Goal: Find specific page/section: Find specific page/section

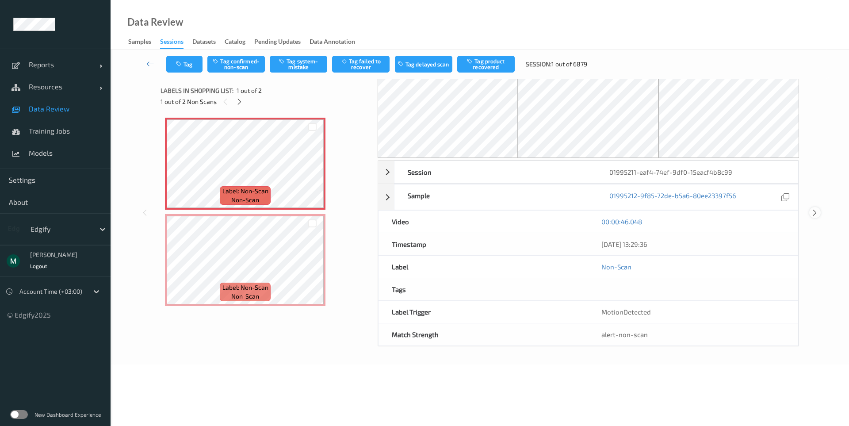
click at [815, 211] on icon at bounding box center [815, 213] width 8 height 8
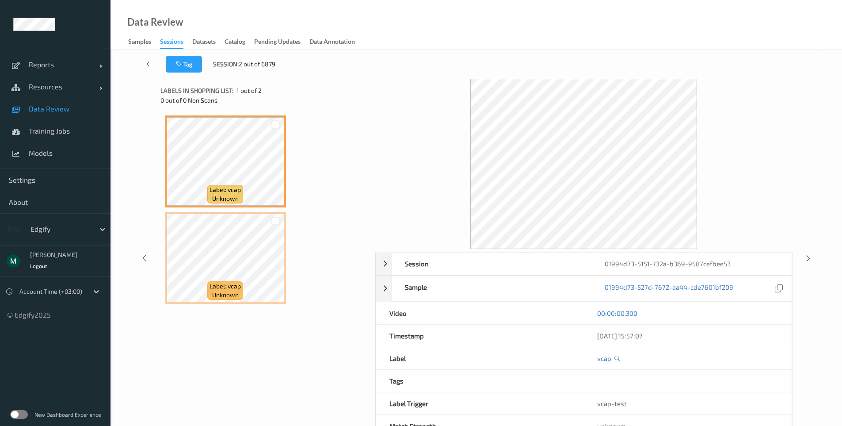
click at [149, 64] on icon at bounding box center [150, 63] width 8 height 9
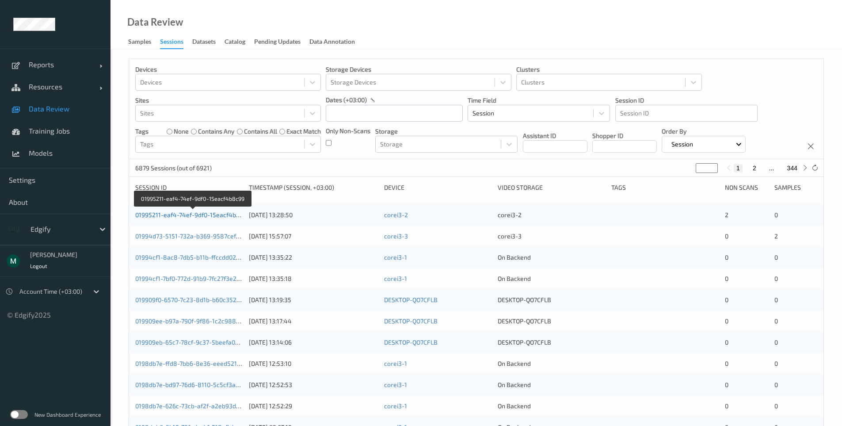
click at [203, 213] on link "01995211-eaf4-74ef-9df0-15eacf4b8c99" at bounding box center [192, 215] width 115 height 8
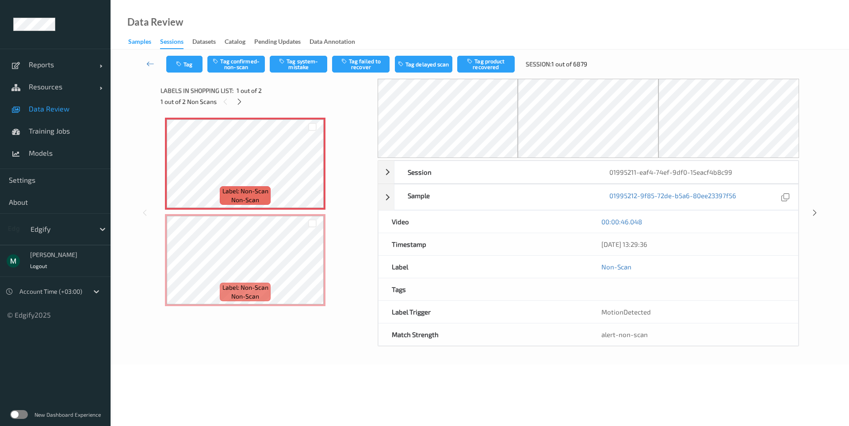
click at [134, 44] on div "Samples" at bounding box center [139, 42] width 23 height 11
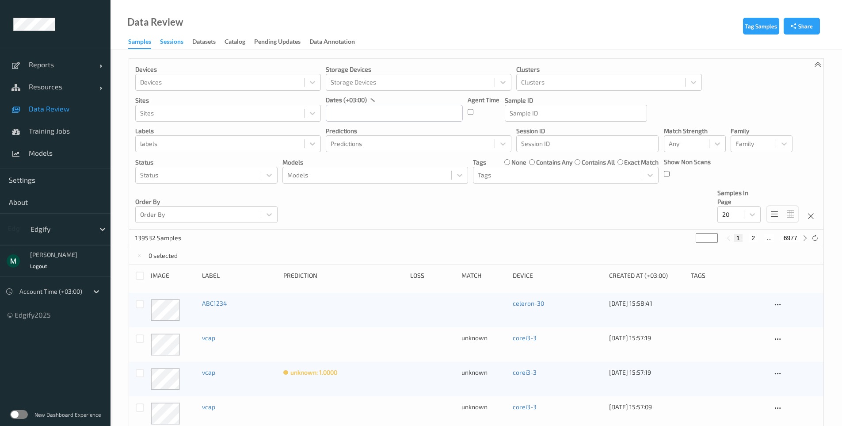
click at [176, 45] on div "Sessions" at bounding box center [171, 42] width 23 height 11
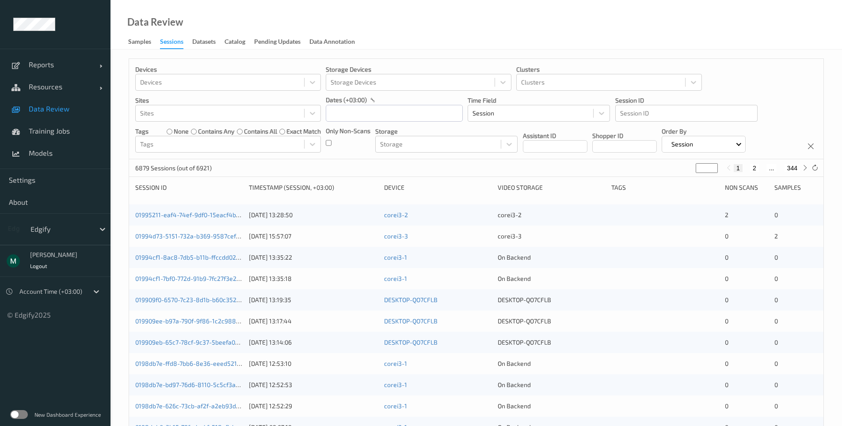
click at [16, 416] on label at bounding box center [19, 414] width 18 height 9
click at [223, 211] on link "01995211-eaf4-74ef-9df0-15eacf4b8c99" at bounding box center [192, 215] width 115 height 8
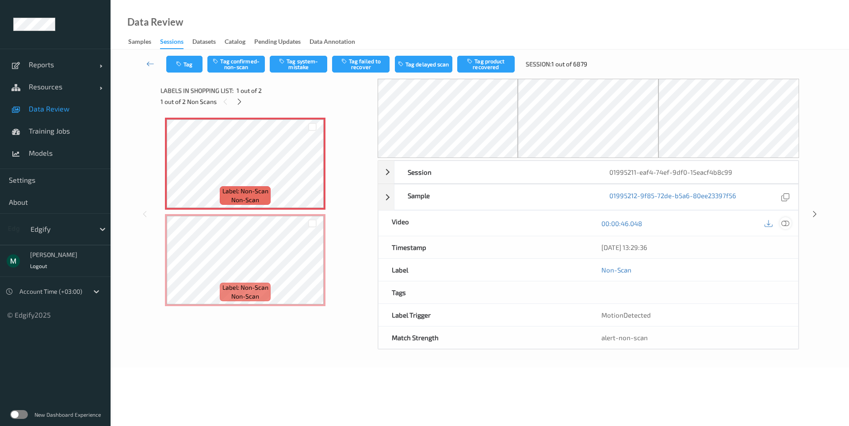
click at [782, 226] on icon at bounding box center [785, 223] width 8 height 8
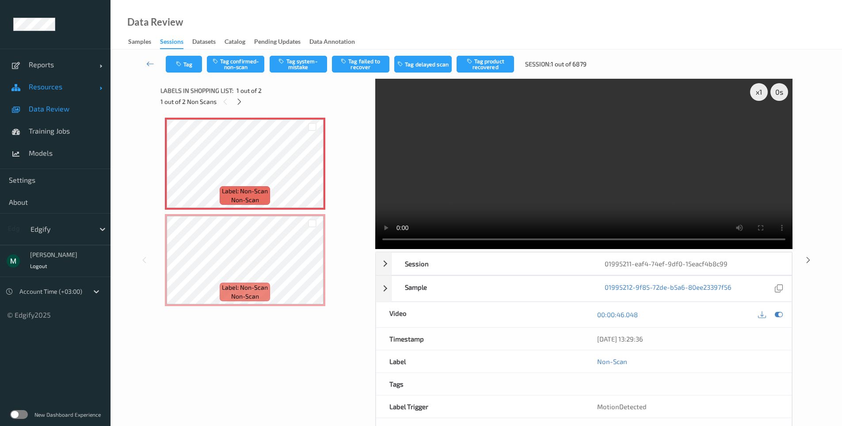
click at [47, 87] on span "Resources" at bounding box center [64, 86] width 71 height 9
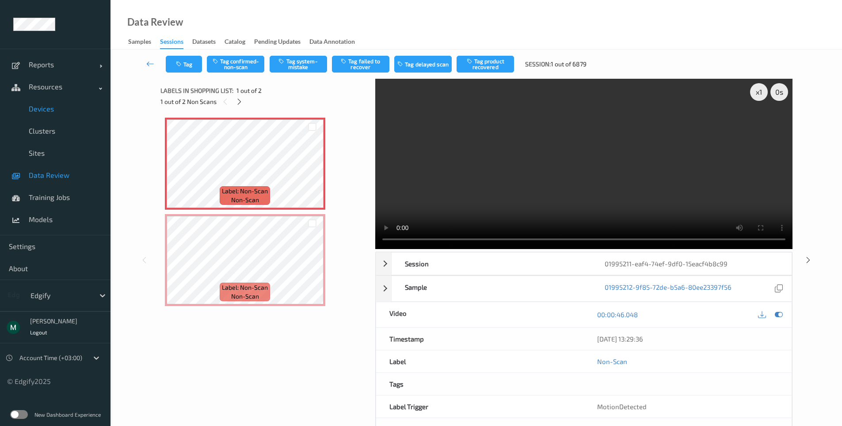
click at [46, 105] on span "Devices" at bounding box center [65, 108] width 73 height 9
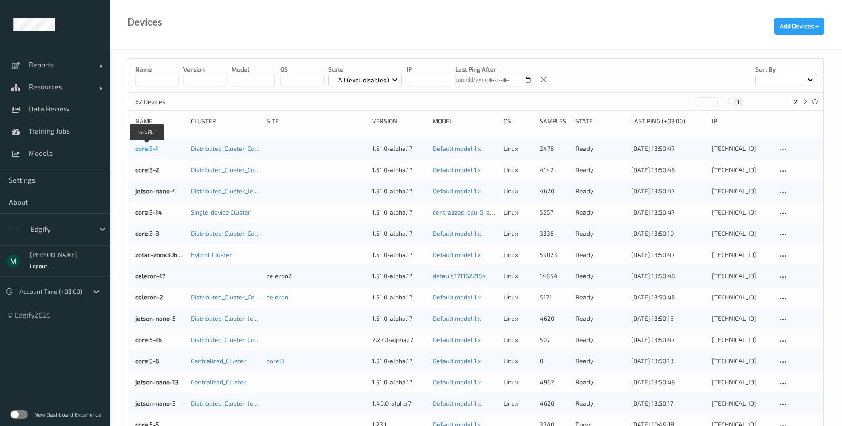
click at [139, 149] on link "corei3-1" at bounding box center [146, 149] width 23 height 8
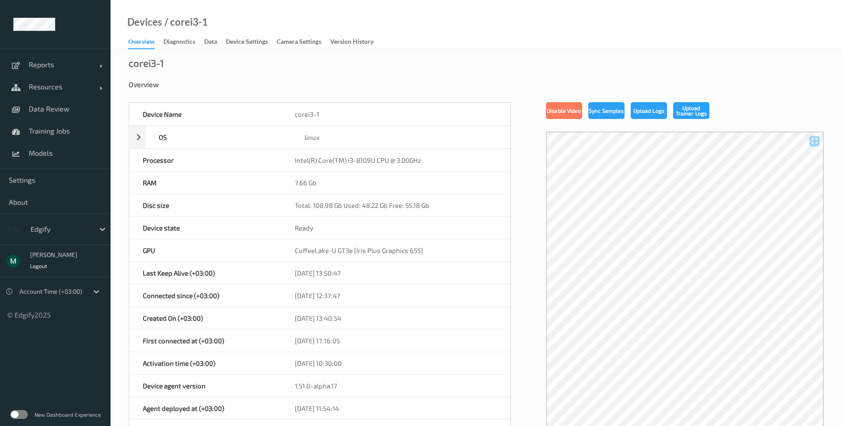
click at [240, 35] on div "Devices / corei3-1 Overview Diagnostics Data Device Settings Camera Settings Ve…" at bounding box center [477, 25] width 732 height 50
click at [234, 43] on div "Device Settings" at bounding box center [247, 42] width 42 height 11
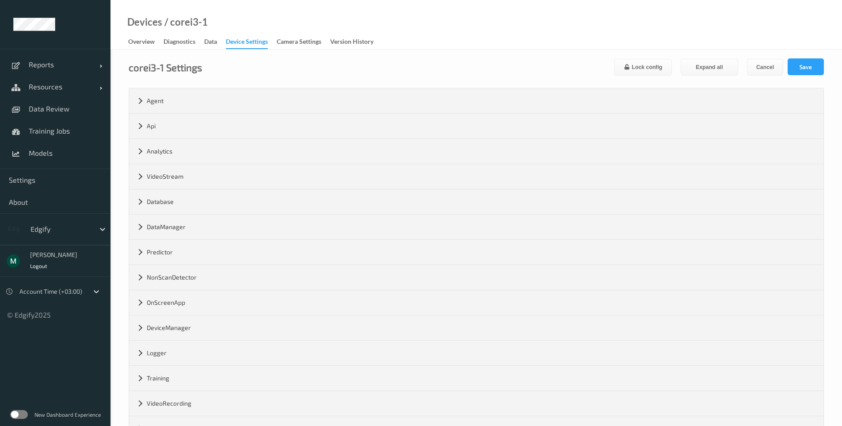
click at [20, 414] on label at bounding box center [19, 414] width 18 height 9
